Goal: Navigation & Orientation: Find specific page/section

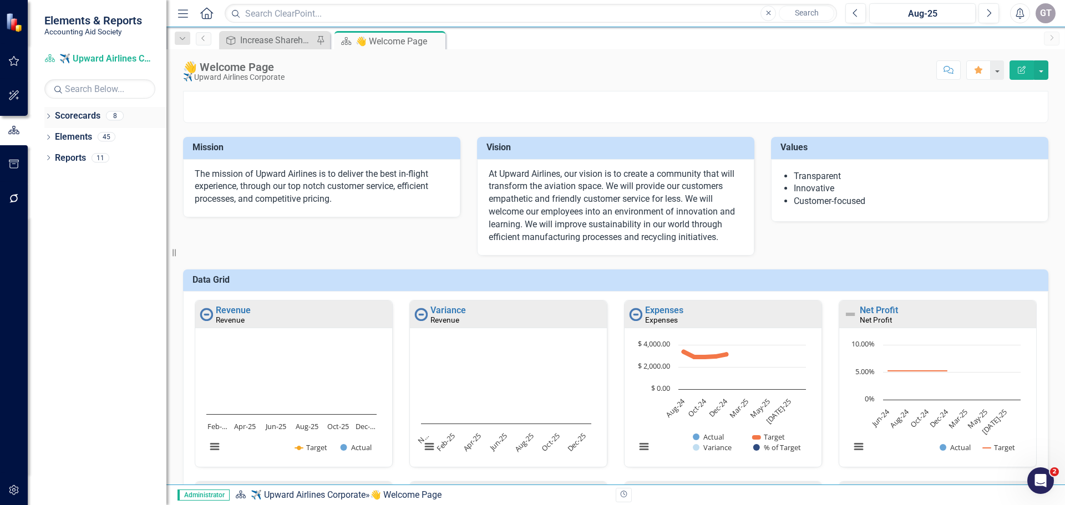
click at [110, 117] on div "8" at bounding box center [115, 116] width 18 height 9
click at [70, 117] on link "Scorecards" at bounding box center [77, 116] width 45 height 13
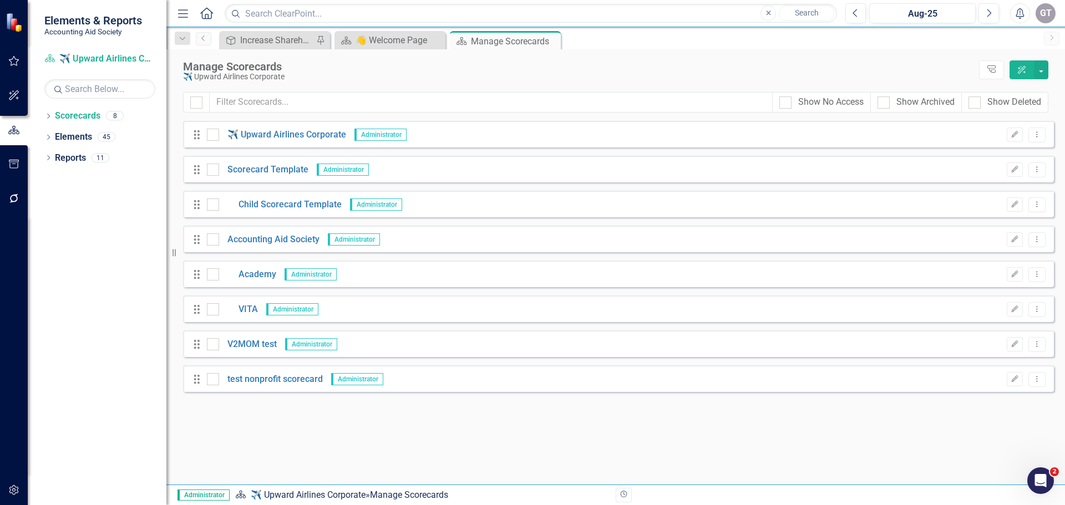
click at [288, 306] on span "Administrator" at bounding box center [292, 310] width 52 height 12
click at [247, 274] on link "Academy" at bounding box center [247, 275] width 57 height 13
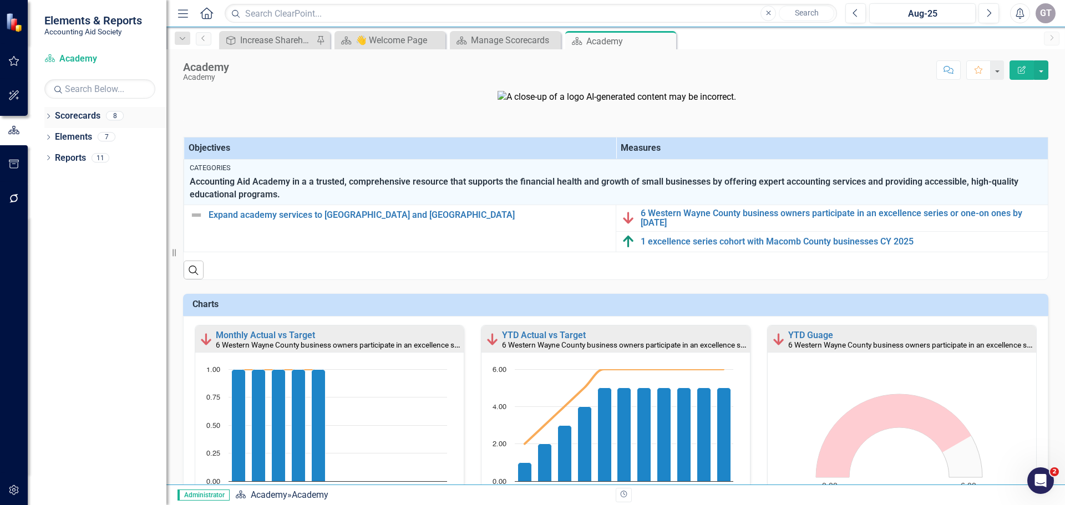
click at [72, 114] on link "Scorecards" at bounding box center [77, 116] width 45 height 13
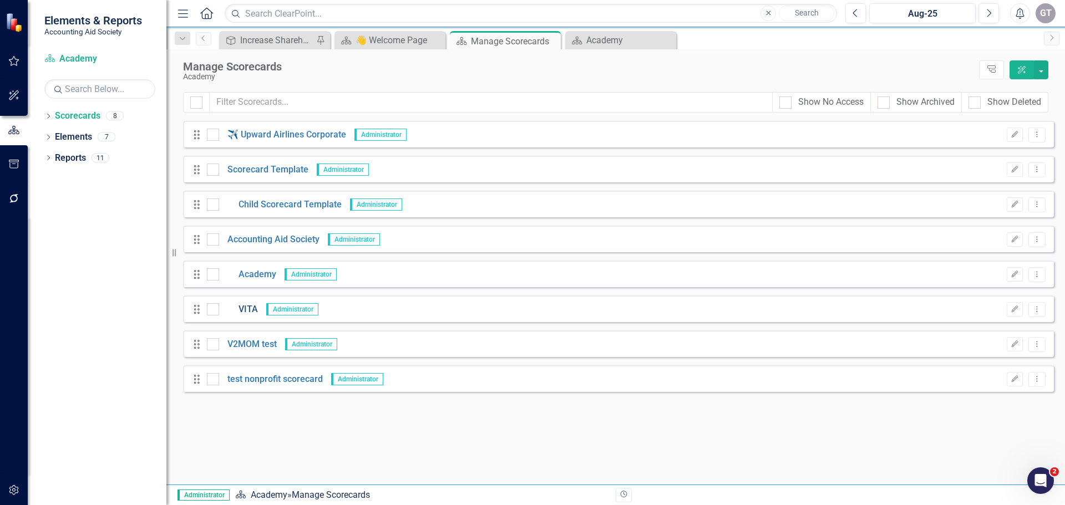
click at [241, 307] on link "VITA" at bounding box center [238, 310] width 39 height 13
